Goal: Task Accomplishment & Management: Use online tool/utility

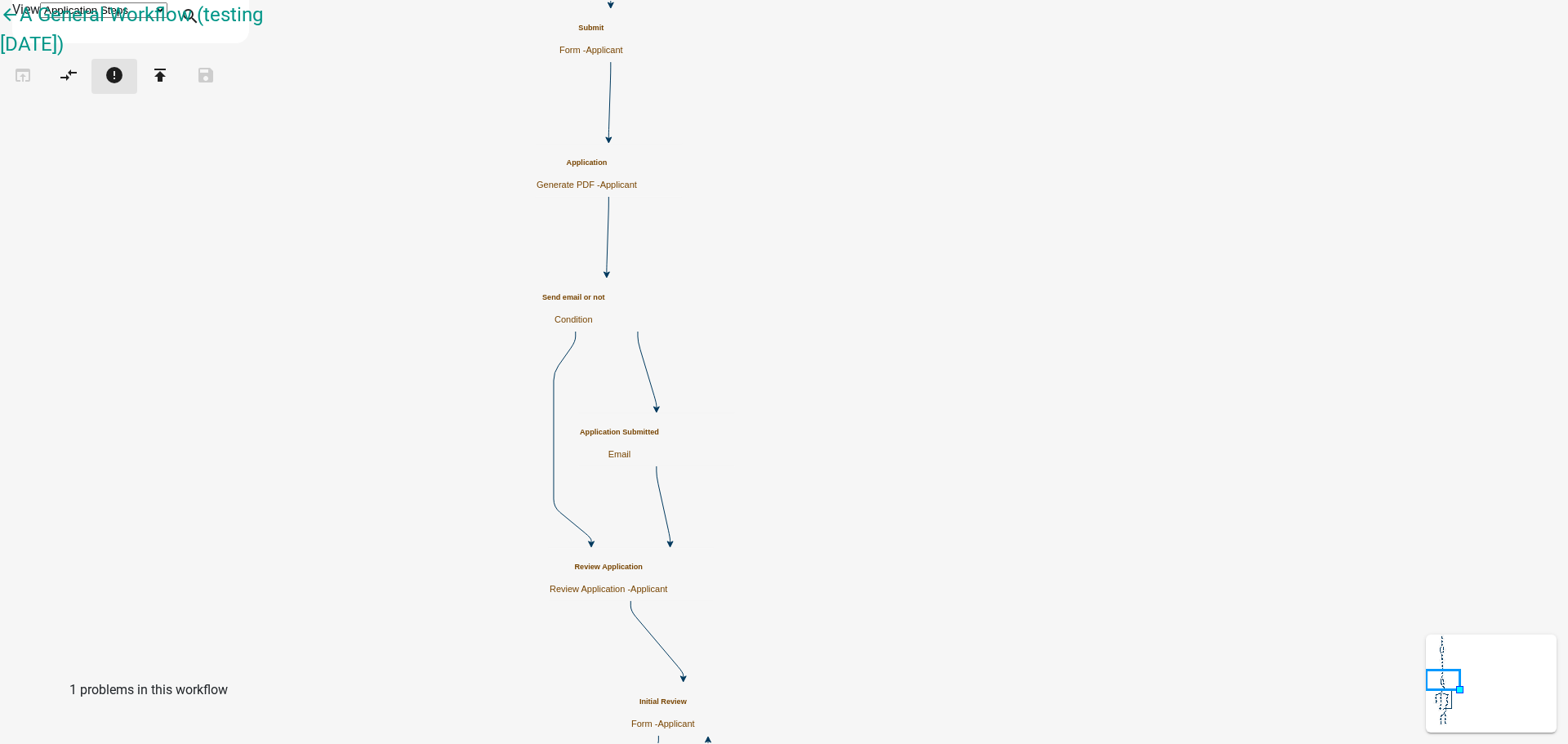
click at [124, 88] on icon "error" at bounding box center [114, 77] width 19 height 23
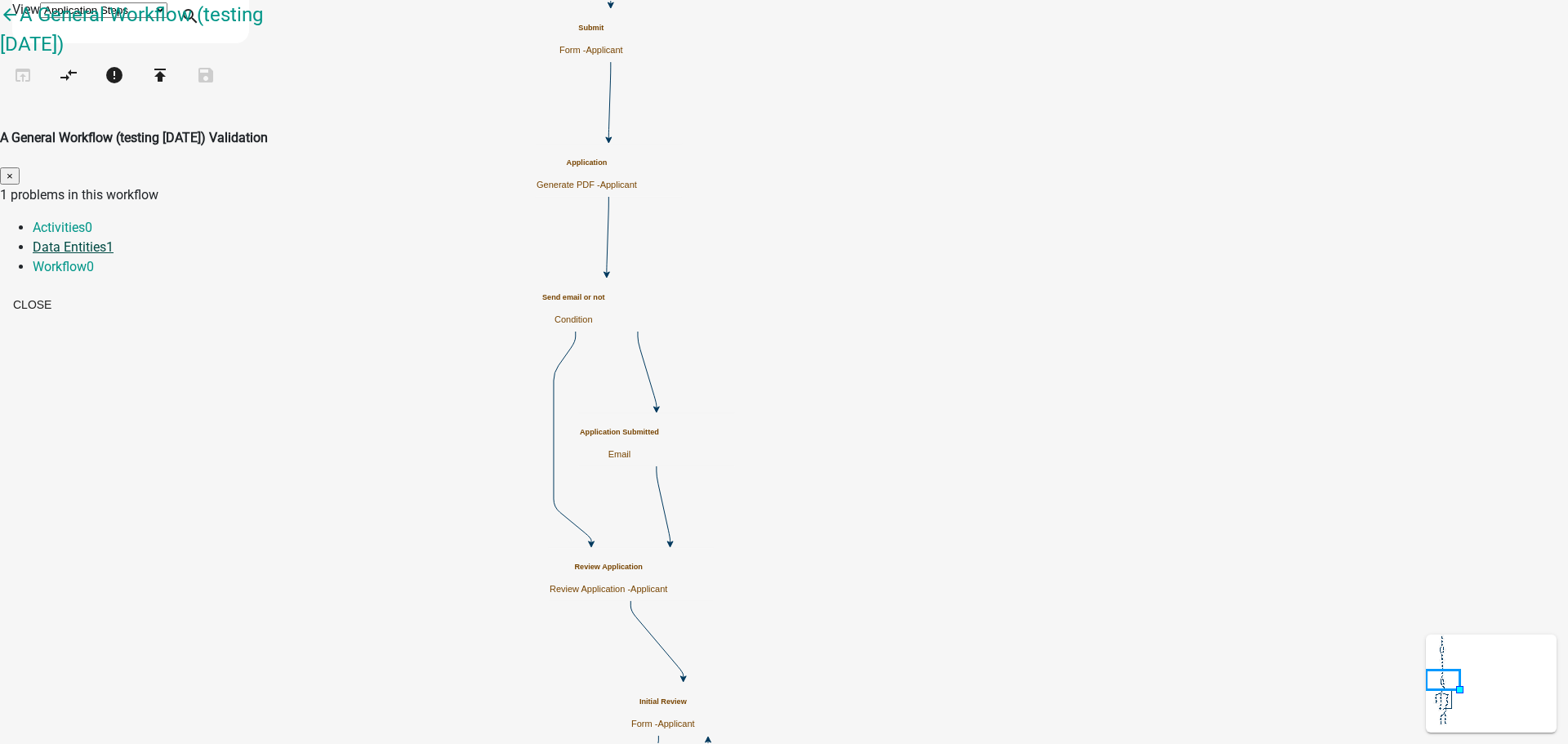
click at [113, 240] on link "Data Entities 1" at bounding box center [72, 247] width 81 height 16
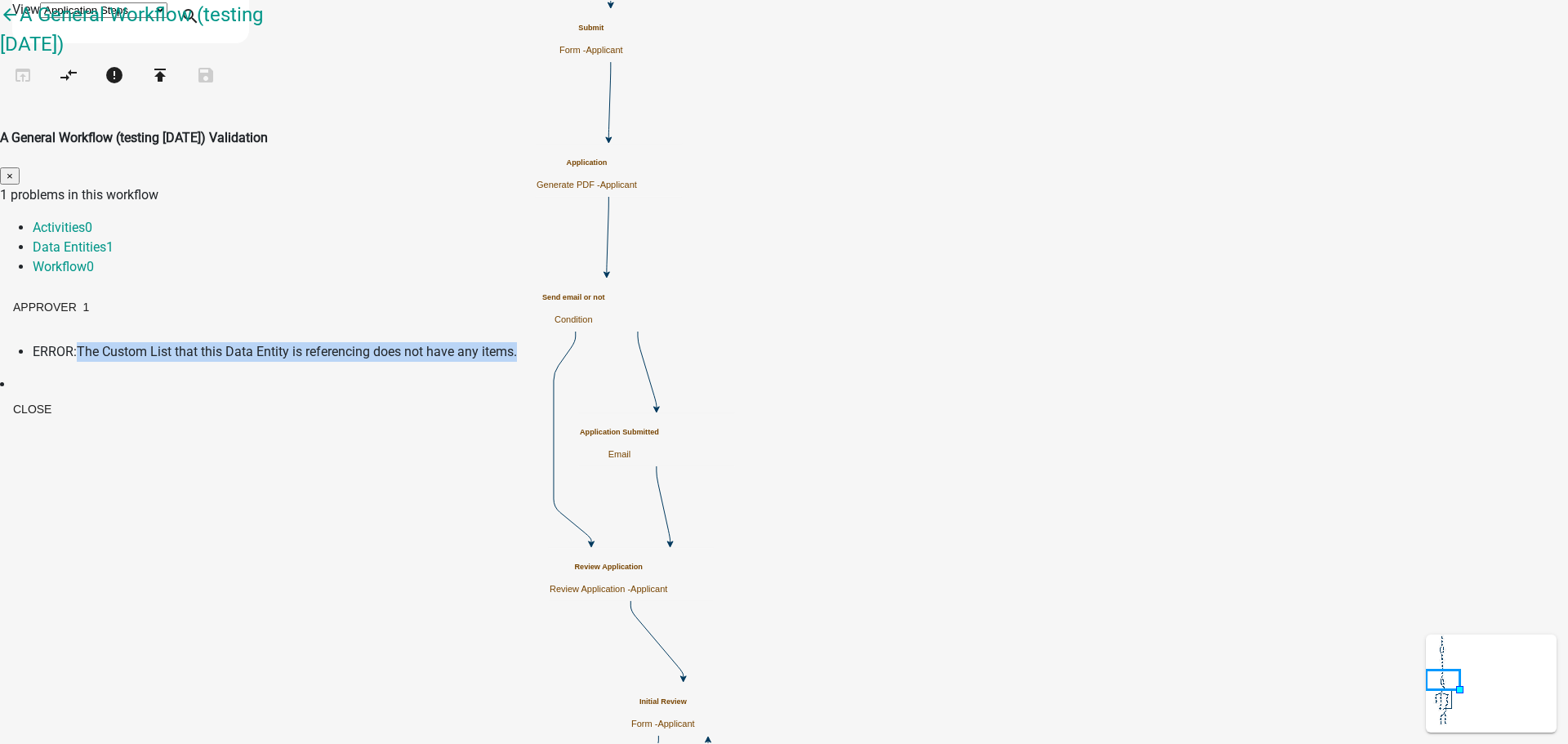
drag, startPoint x: 557, startPoint y: 247, endPoint x: 1009, endPoint y: 257, distance: 452.1
click at [1009, 342] on li "ERROR: The Custom List that this Data Entity is referencing does not have any i…" at bounding box center [799, 352] width 1535 height 19
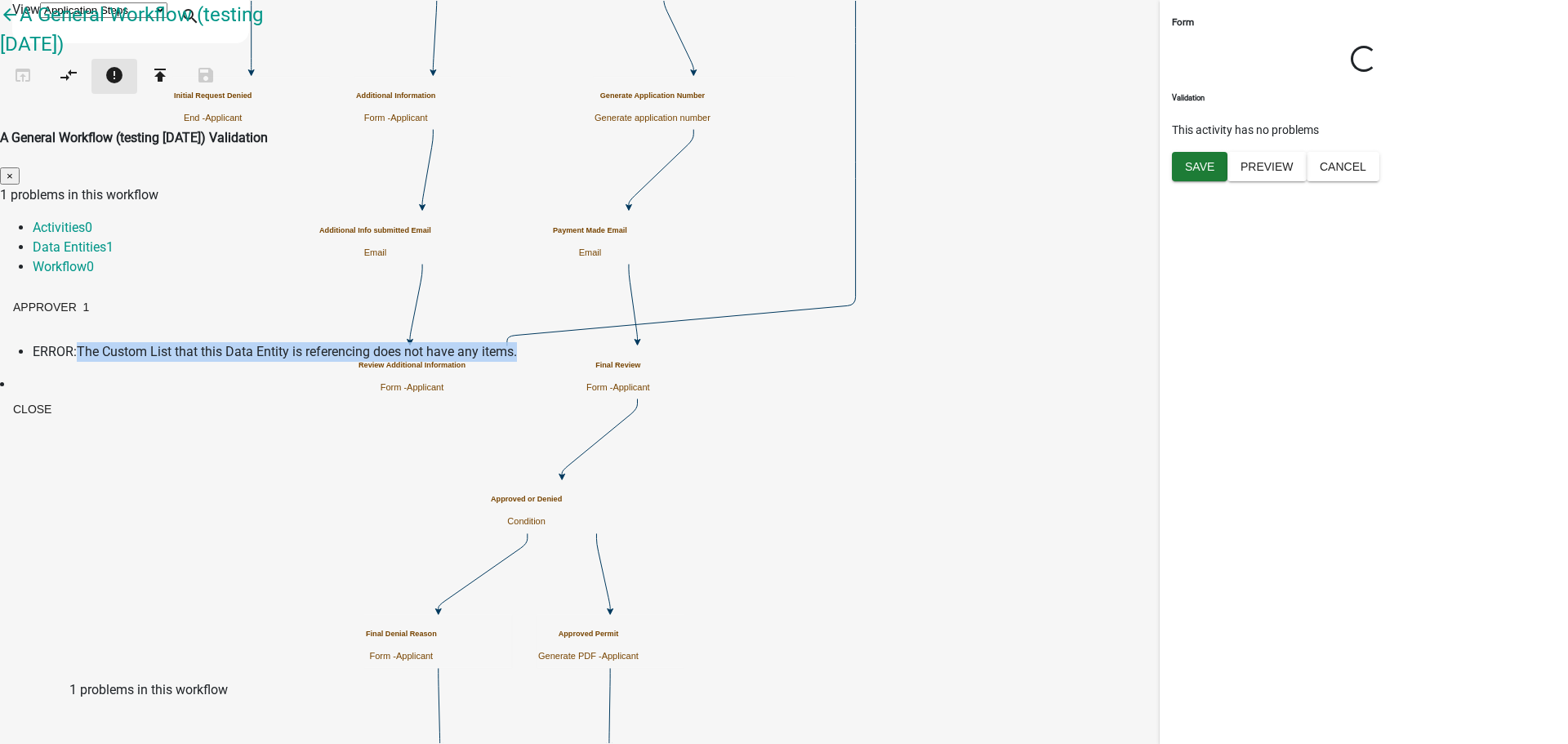
select select "ED47DD68-32DD-40D1-9685-18C8D7B0C5DA"
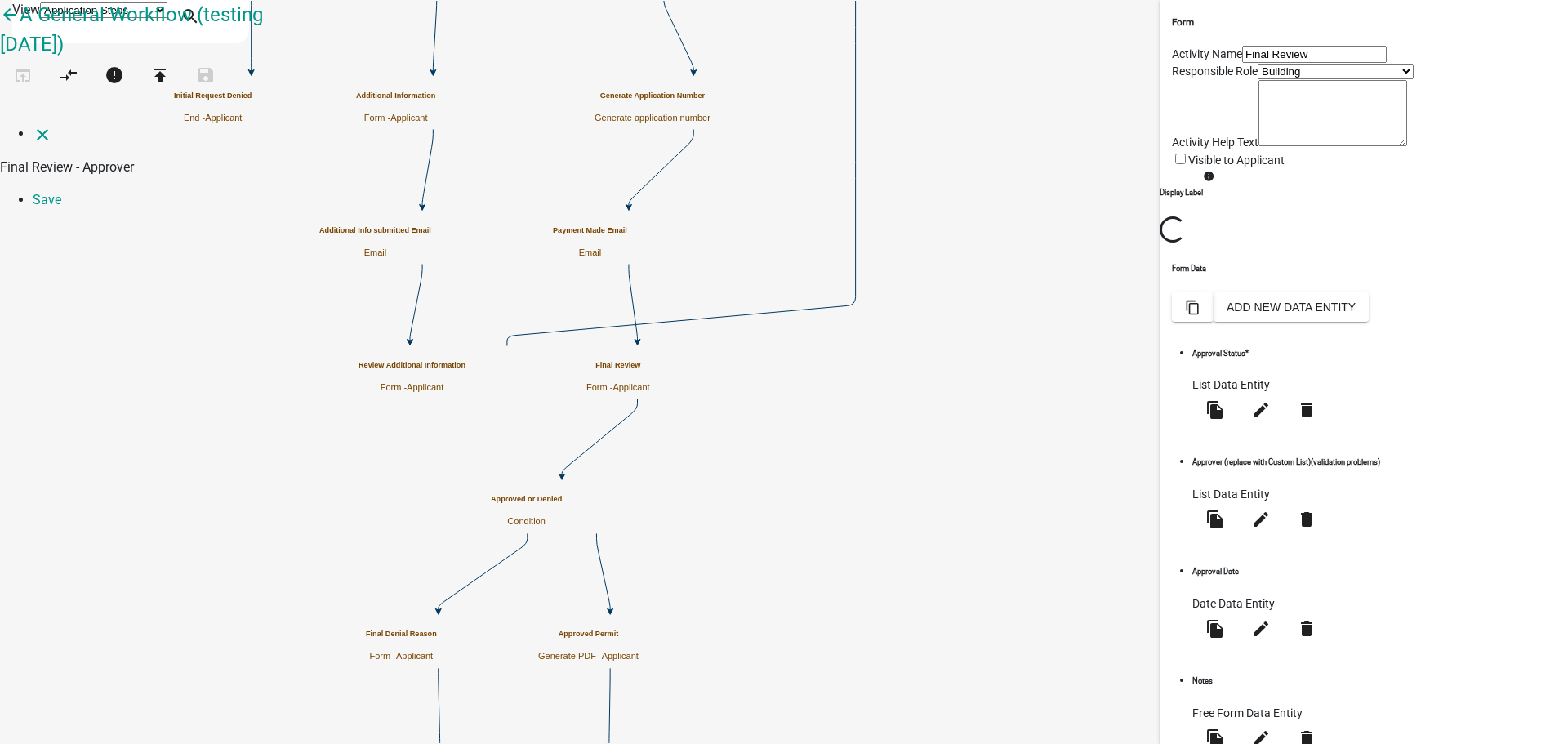
select select "list-data"
select select "custom-list-f43e007b-be37-42cf-b2f0-1c3faf05993f"
select select
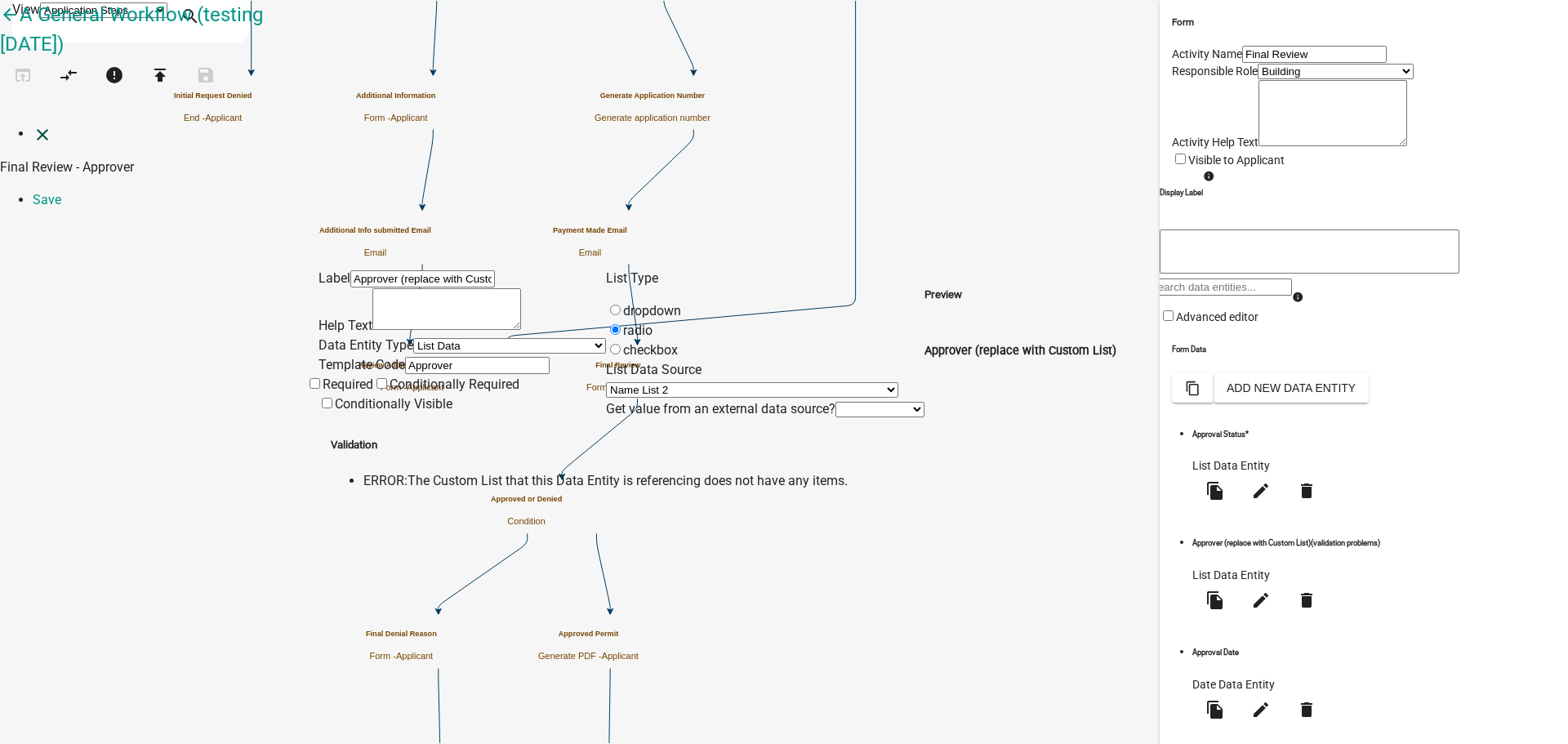
click at [32, 125] on icon "close" at bounding box center [42, 134] width 19 height 19
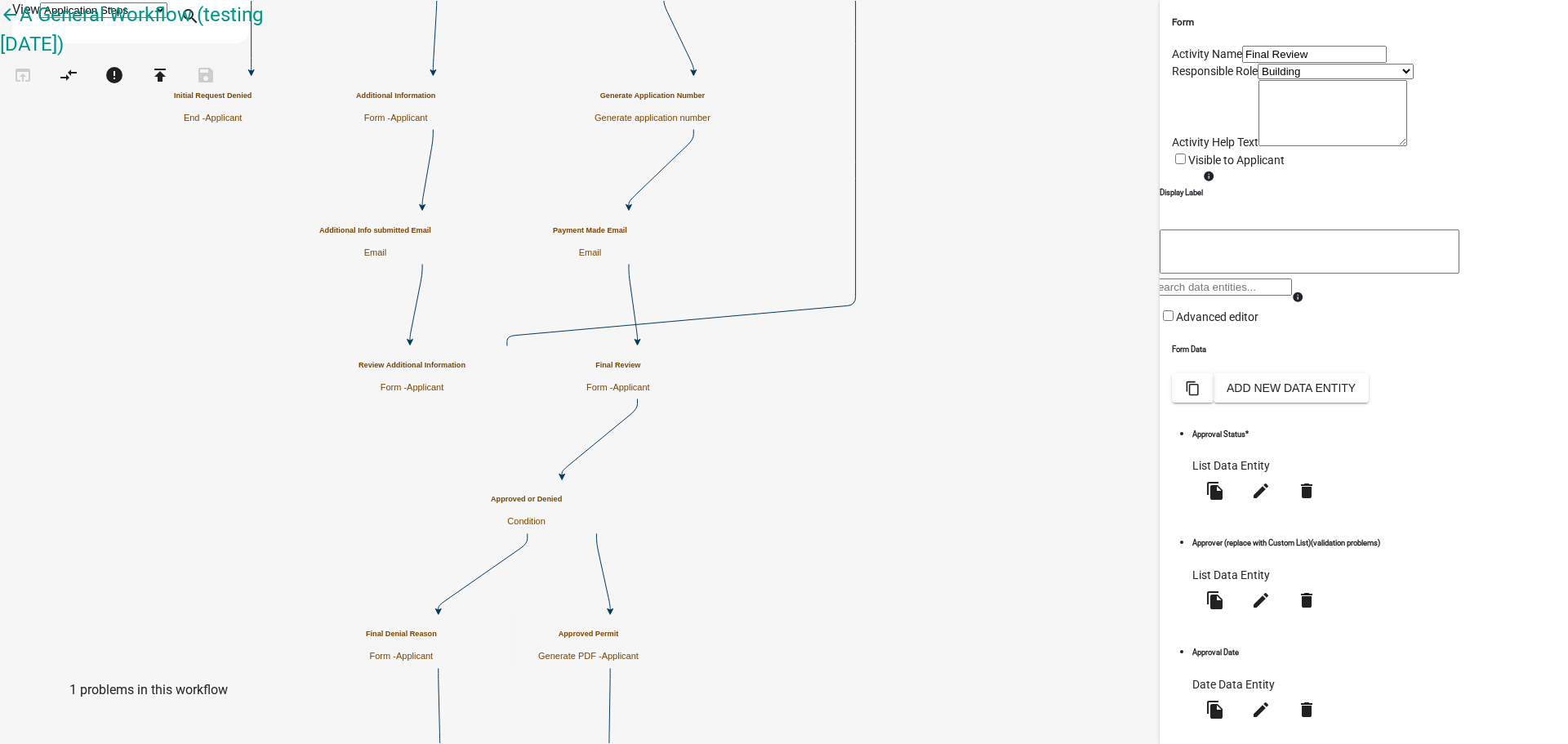
click at [387, 277] on icon "Start Start - Applicant Owner and Property Information Form - Applicant Parcel …" at bounding box center [784, 470] width 1566 height 937
click at [363, 142] on icon "Start Start - Applicant Owner and Property Information Form - Applicant Parcel …" at bounding box center [784, 470] width 1566 height 937
click at [367, 129] on icon "Start Start - Applicant Owner and Property Information Form - Applicant Parcel …" at bounding box center [784, 470] width 1566 height 937
click at [371, 169] on icon "Start Start - Applicant Owner and Property Information Form - Applicant Parcel …" at bounding box center [784, 470] width 1566 height 937
click at [369, 259] on icon "Start Start - Applicant Owner and Property Information Form - Applicant Parcel …" at bounding box center [784, 470] width 1566 height 937
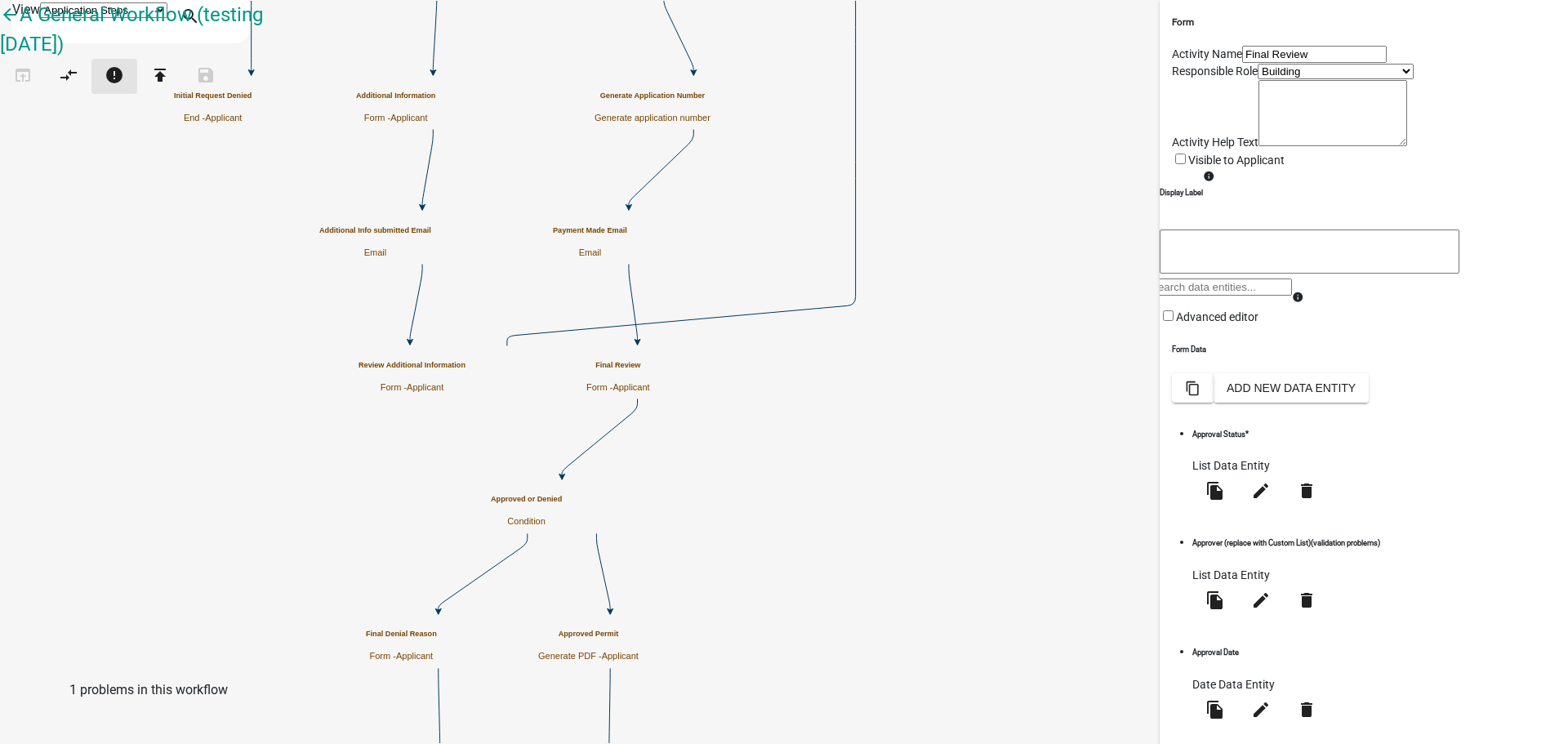
click at [124, 88] on icon "error" at bounding box center [114, 77] width 19 height 23
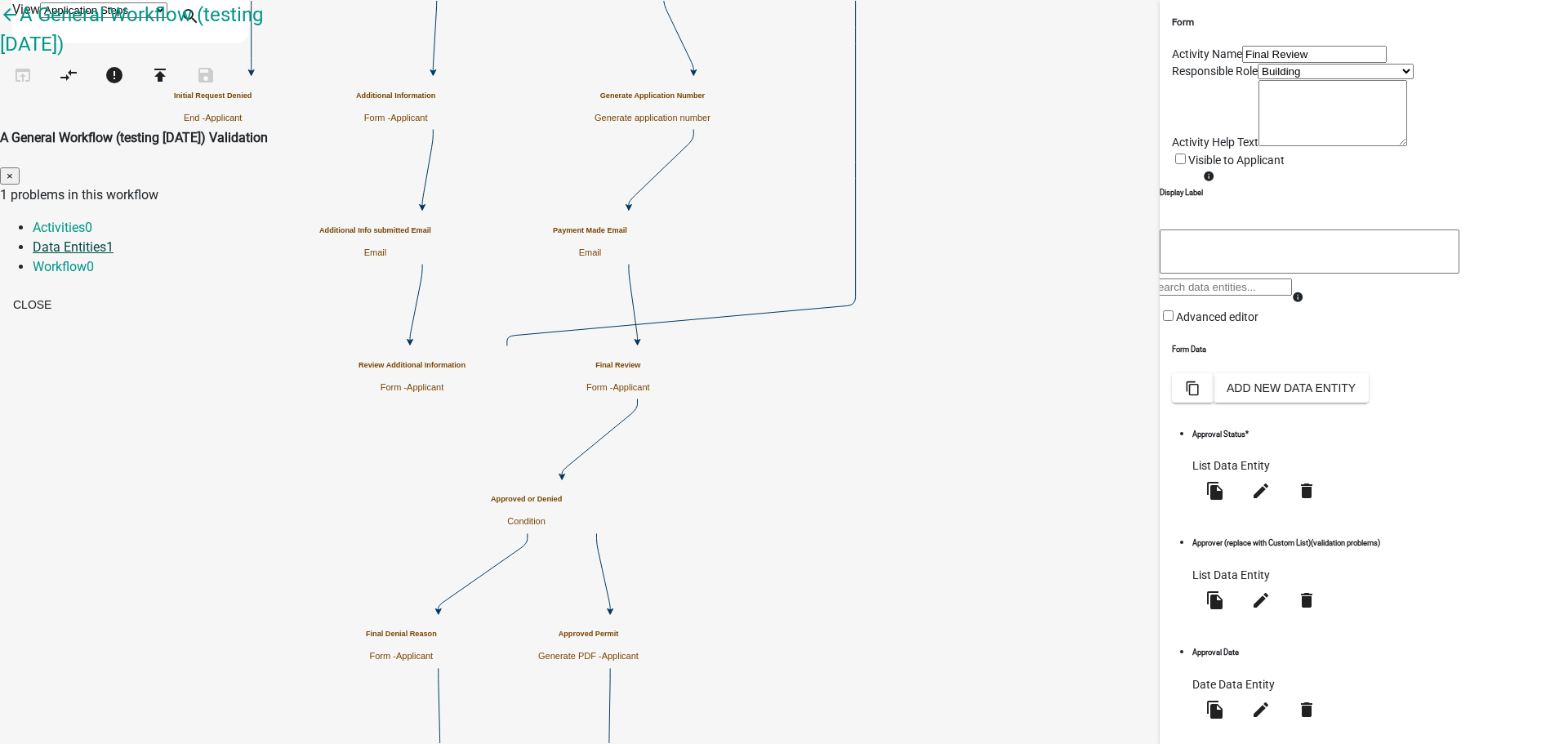
click at [113, 240] on link "Data Entities 1" at bounding box center [72, 247] width 81 height 16
click at [517, 343] on span "The Custom List that this Data Entity is referencing does not have any items." at bounding box center [296, 351] width 440 height 16
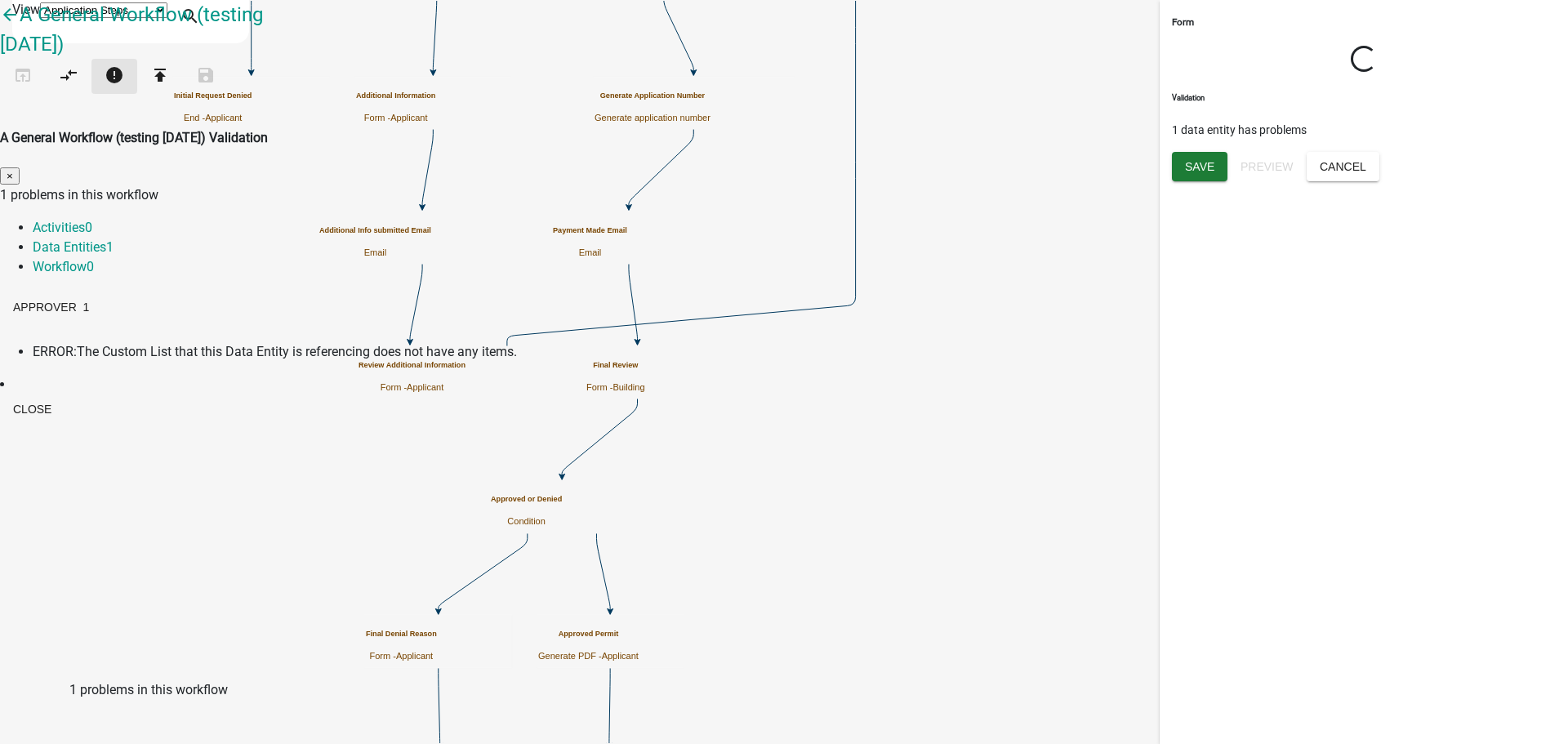
select select "ED47DD68-32DD-40D1-9685-18C8D7B0C5DA"
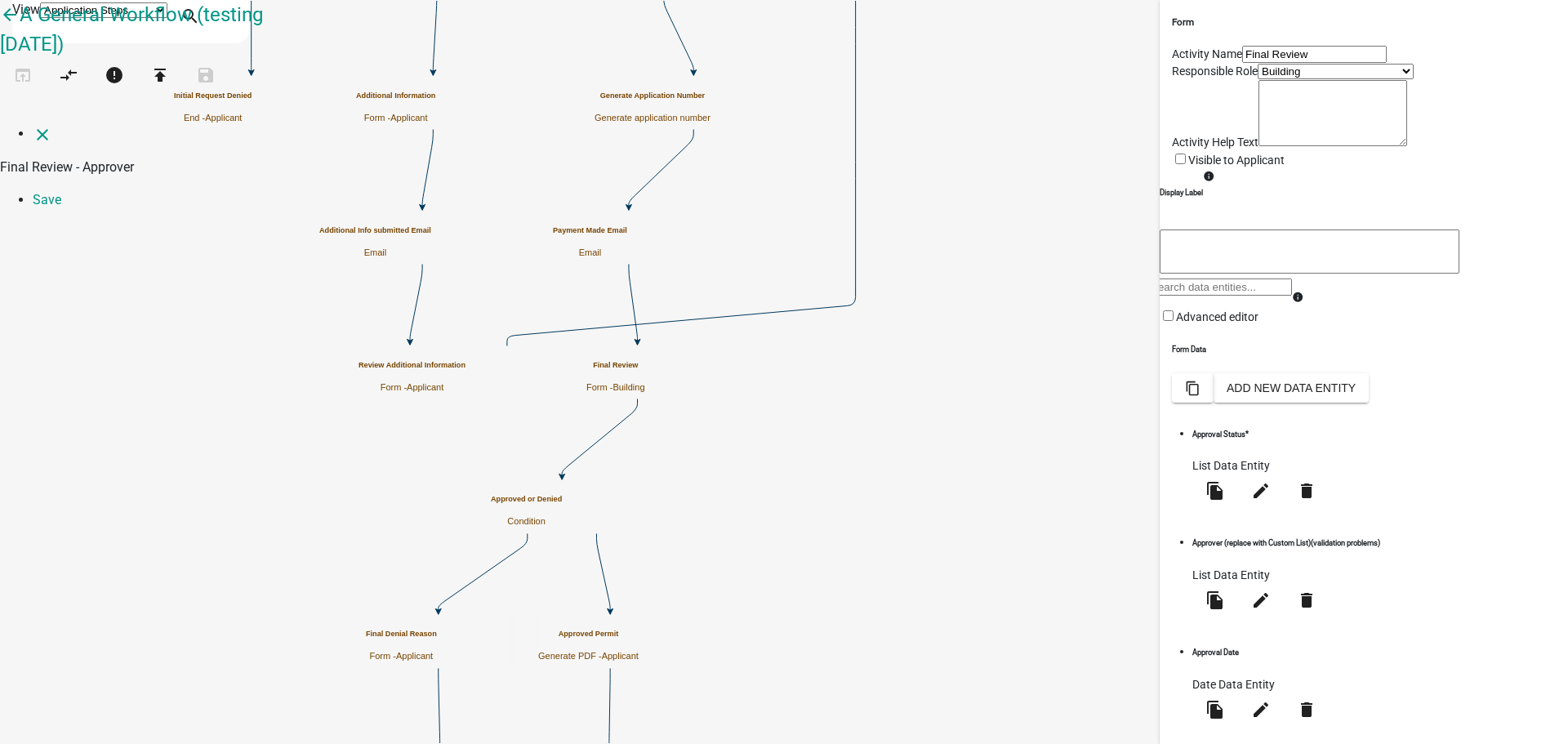
select select "list-data"
select select "custom-list-f43e007b-be37-42cf-b2f0-1c3faf05993f"
select select
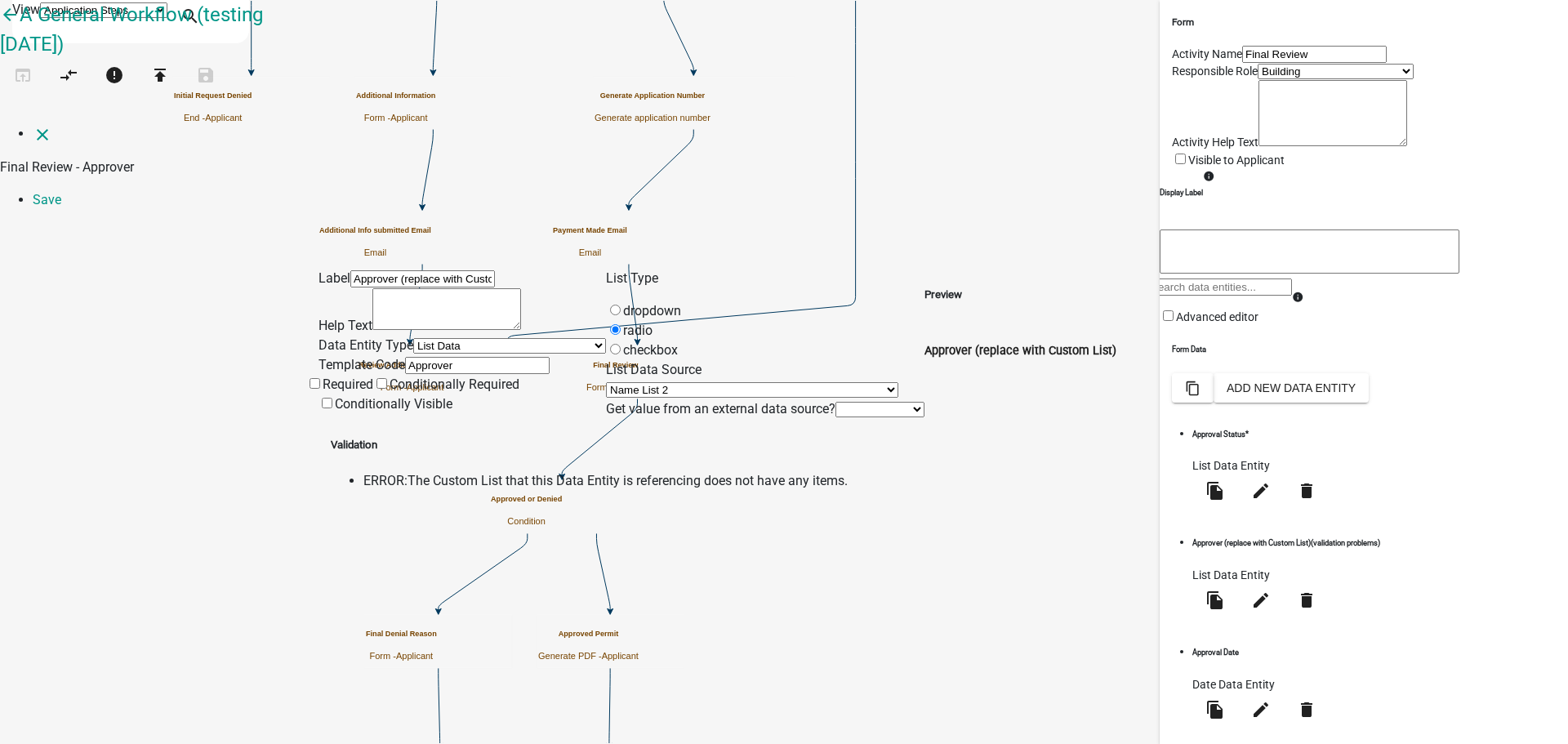
click at [126, 223] on div "Label Approver (replace with Custom List) Help Text Data Entity Type Free Form …" at bounding box center [784, 356] width 1568 height 267
click at [139, 223] on div "Label Approver (replace with Custom List) Help Text Data Entity Type Free Form …" at bounding box center [784, 356] width 1568 height 267
click at [168, 223] on div "Label Approver (replace with Custom List) Help Text Data Entity Type Free Form …" at bounding box center [784, 356] width 1568 height 267
click at [35, 125] on icon "close" at bounding box center [42, 134] width 19 height 19
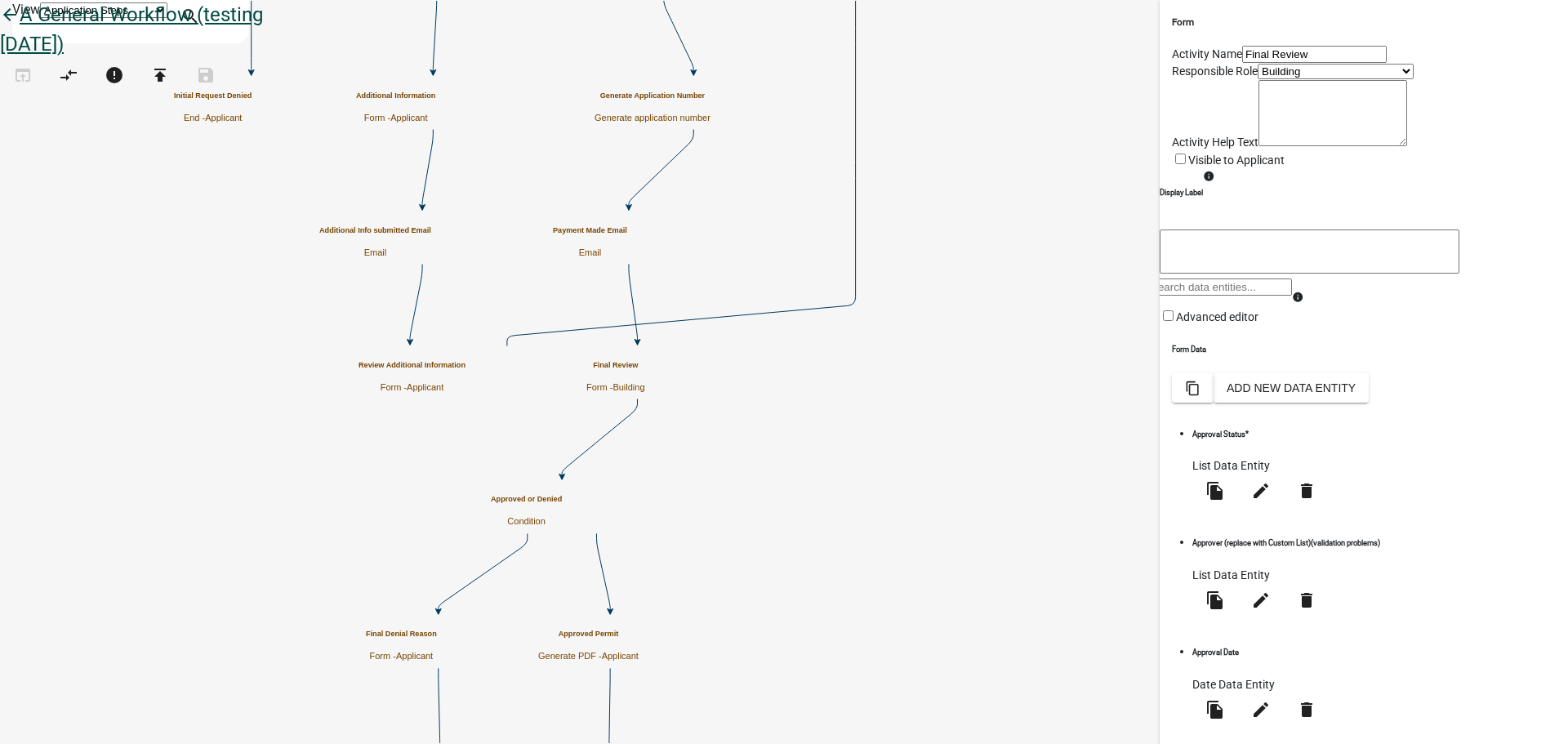
click at [19, 28] on icon "arrow_back" at bounding box center [10, 17] width 19 height 23
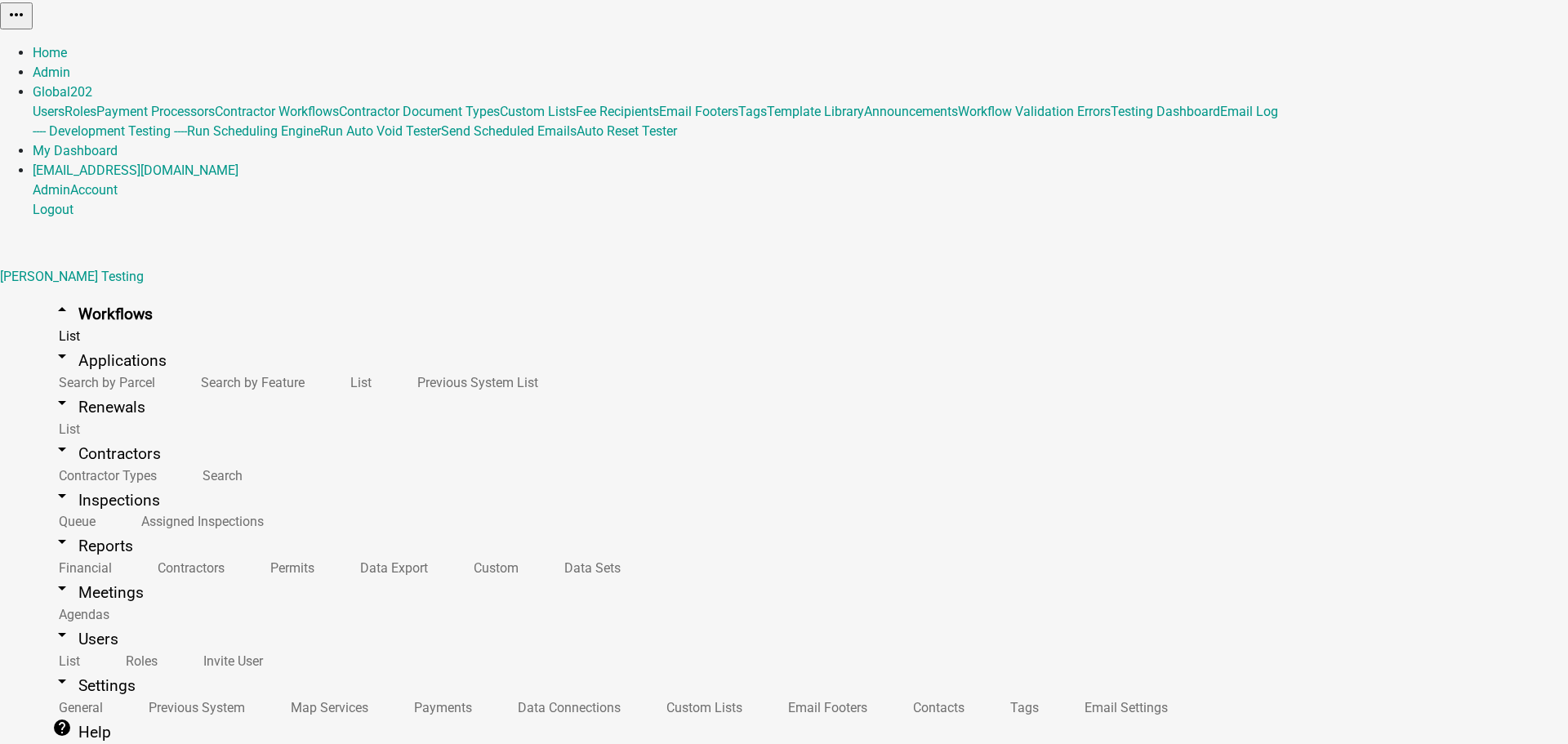
drag, startPoint x: 535, startPoint y: 110, endPoint x: 546, endPoint y: 105, distance: 12.1
drag, startPoint x: 763, startPoint y: 119, endPoint x: 770, endPoint y: 113, distance: 9.2
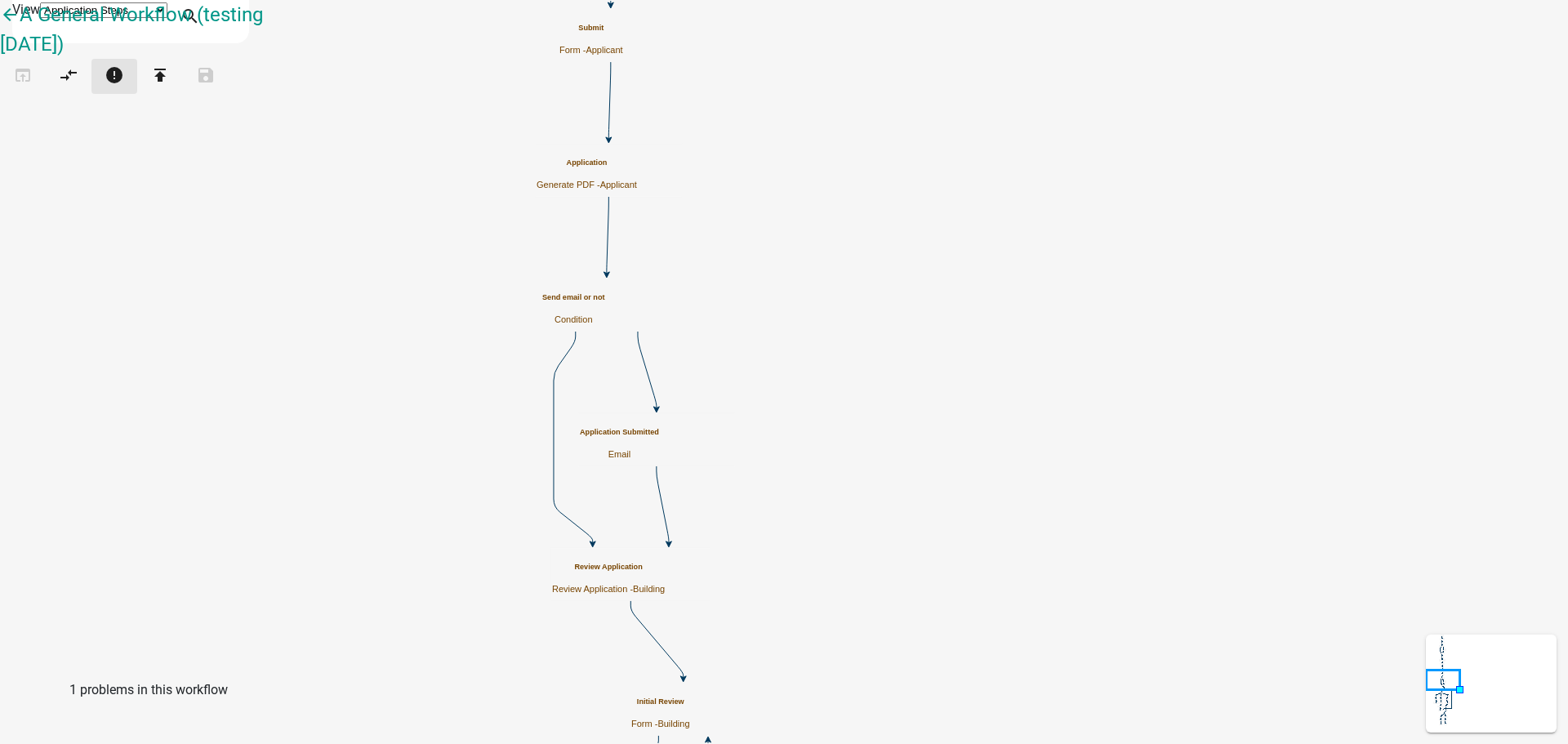
click at [124, 88] on icon "error" at bounding box center [114, 77] width 19 height 23
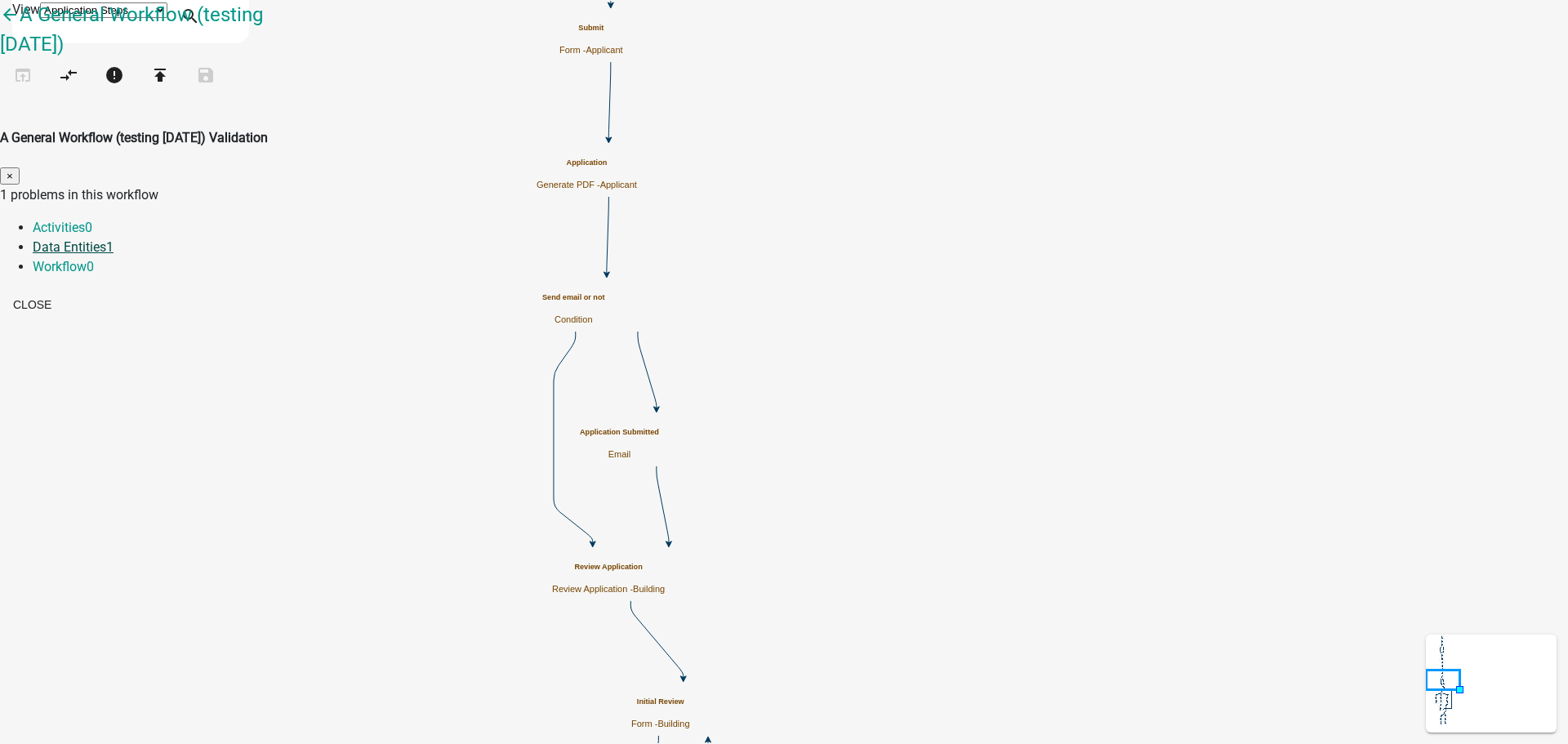
click at [113, 240] on link "Data Entities 1" at bounding box center [72, 247] width 81 height 16
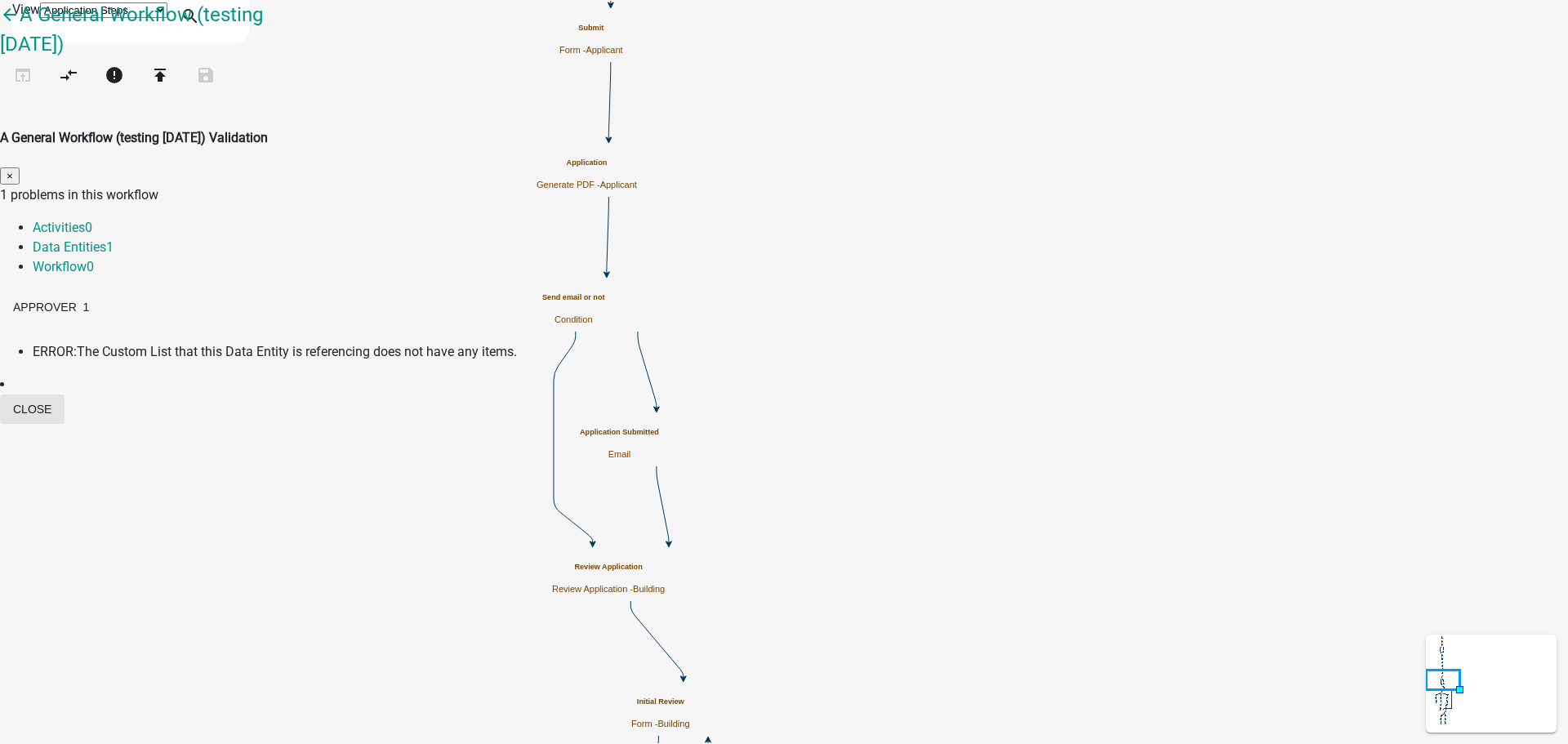
click at [64, 395] on button "Close" at bounding box center [32, 409] width 64 height 30
